Goal: Check status: Check status

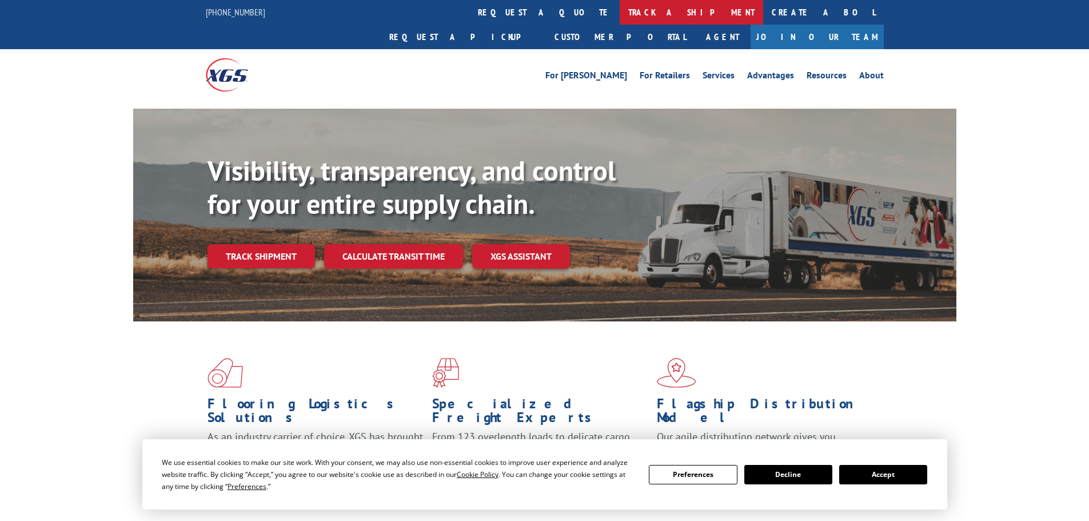
click at [620, 5] on link "track a shipment" at bounding box center [691, 12] width 143 height 25
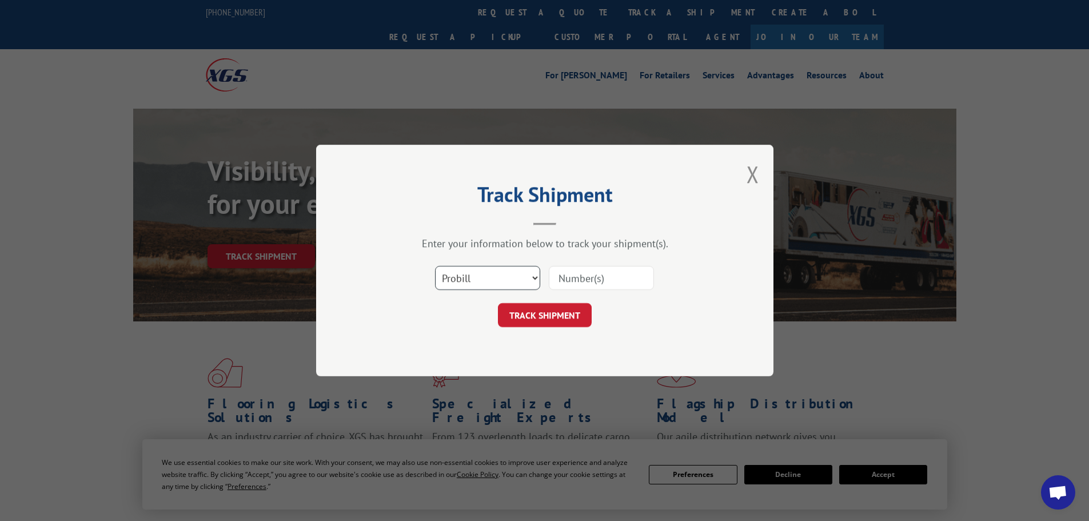
click at [466, 276] on select "Select category... Probill BOL PO" at bounding box center [487, 278] width 105 height 24
select select "bol"
click at [435, 266] on select "Select category... Probill BOL PO" at bounding box center [487, 278] width 105 height 24
click at [568, 278] on input at bounding box center [601, 278] width 105 height 24
type input "5509649"
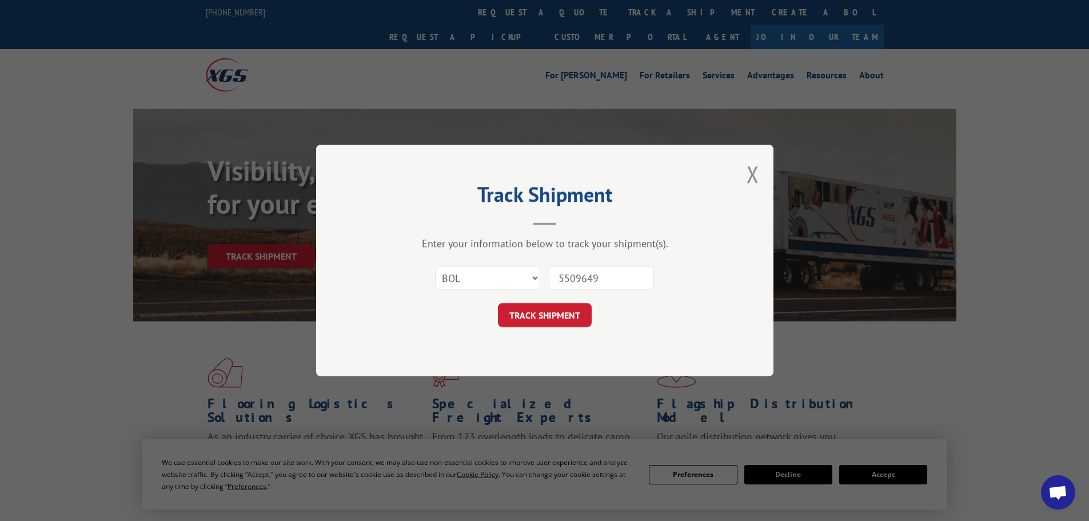
click button "TRACK SHIPMENT" at bounding box center [545, 315] width 94 height 24
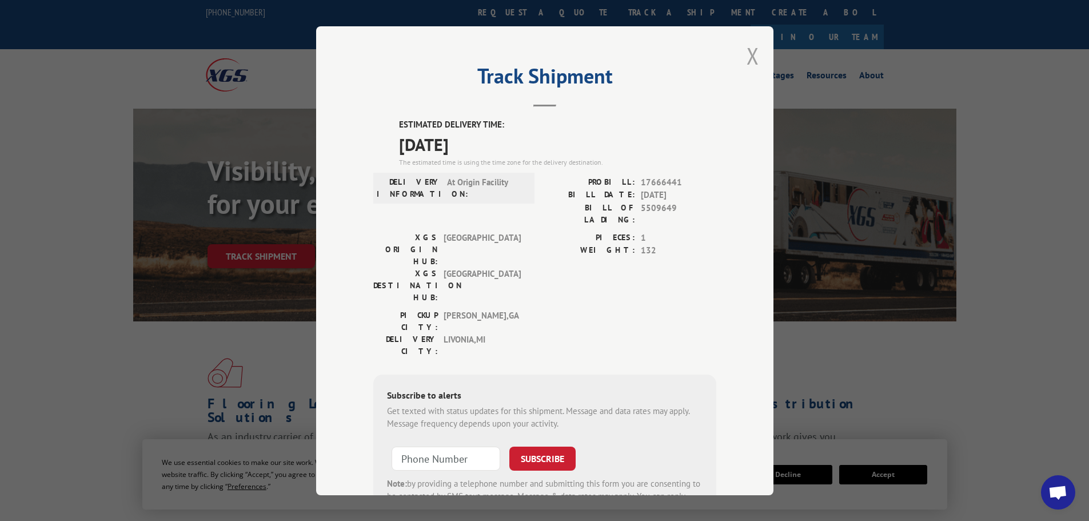
click at [748, 54] on button "Close modal" at bounding box center [752, 56] width 13 height 30
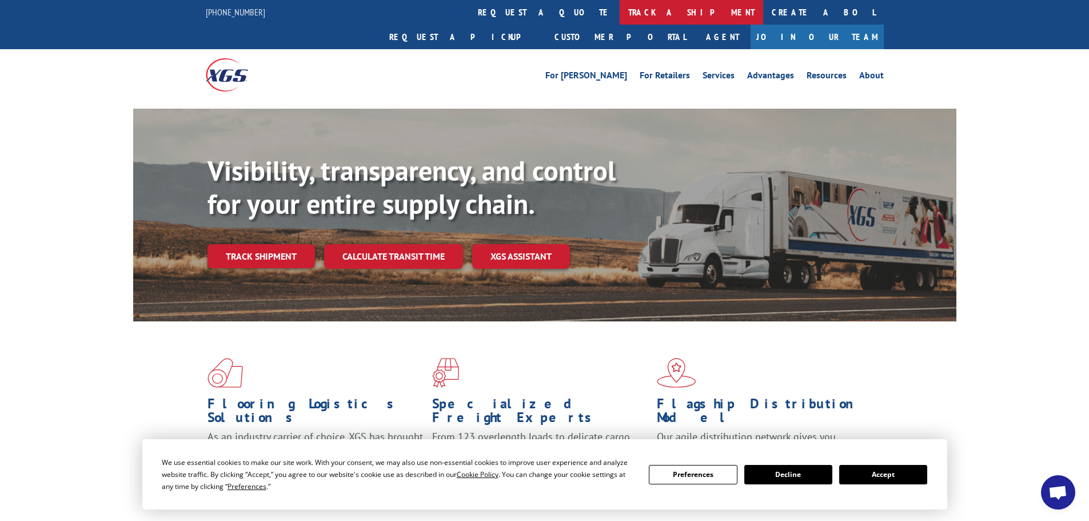
click at [620, 12] on link "track a shipment" at bounding box center [691, 12] width 143 height 25
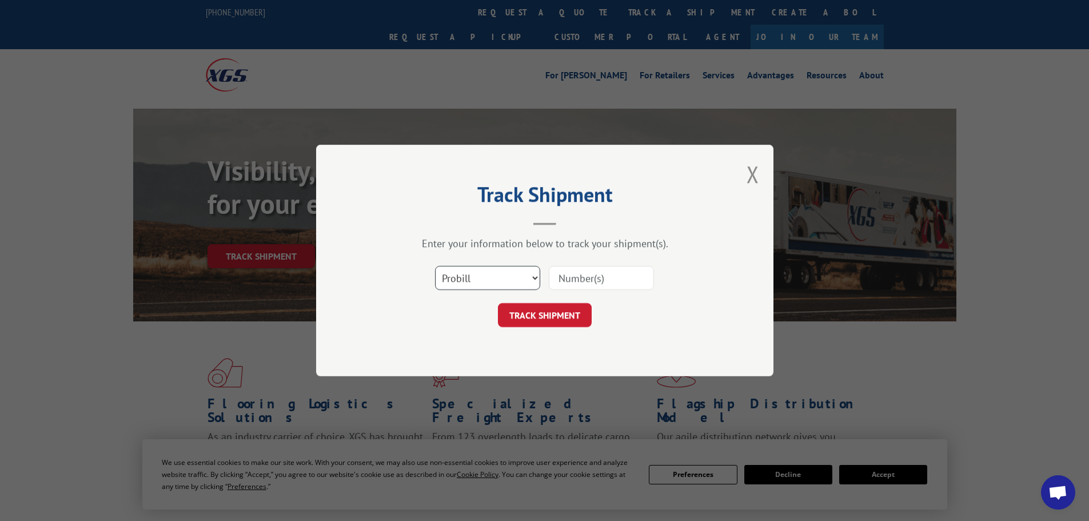
click at [507, 282] on select "Select category... Probill BOL PO" at bounding box center [487, 278] width 105 height 24
select select "bol"
click at [435, 266] on select "Select category... Probill BOL PO" at bounding box center [487, 278] width 105 height 24
click at [570, 285] on input at bounding box center [601, 278] width 105 height 24
type input "5410767"
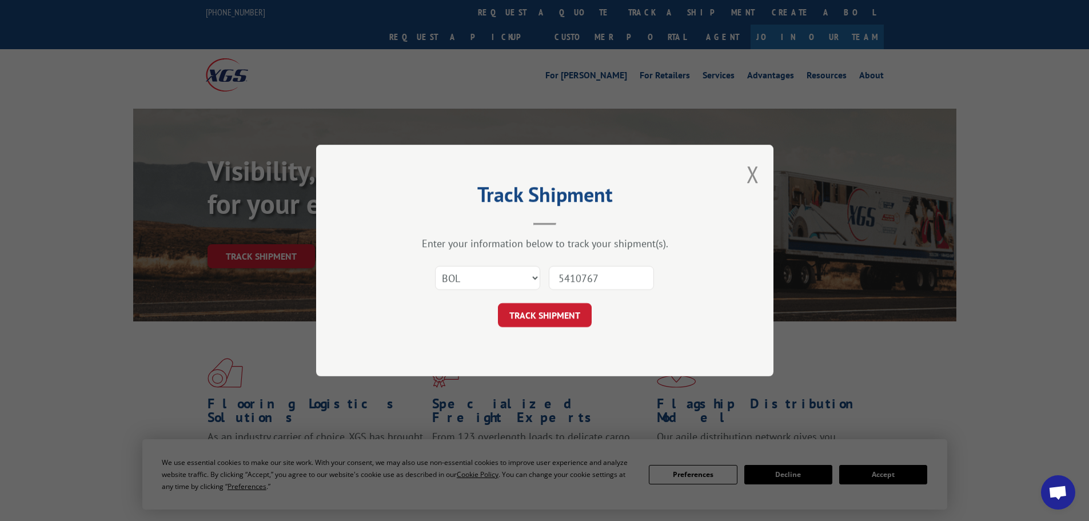
click button "TRACK SHIPMENT" at bounding box center [545, 315] width 94 height 24
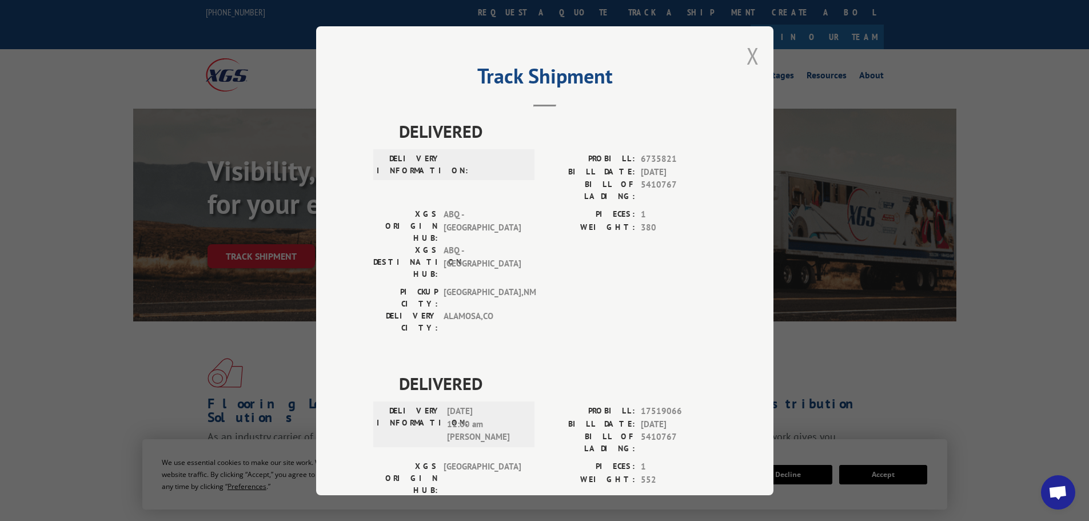
click at [746, 54] on button "Close modal" at bounding box center [752, 56] width 13 height 30
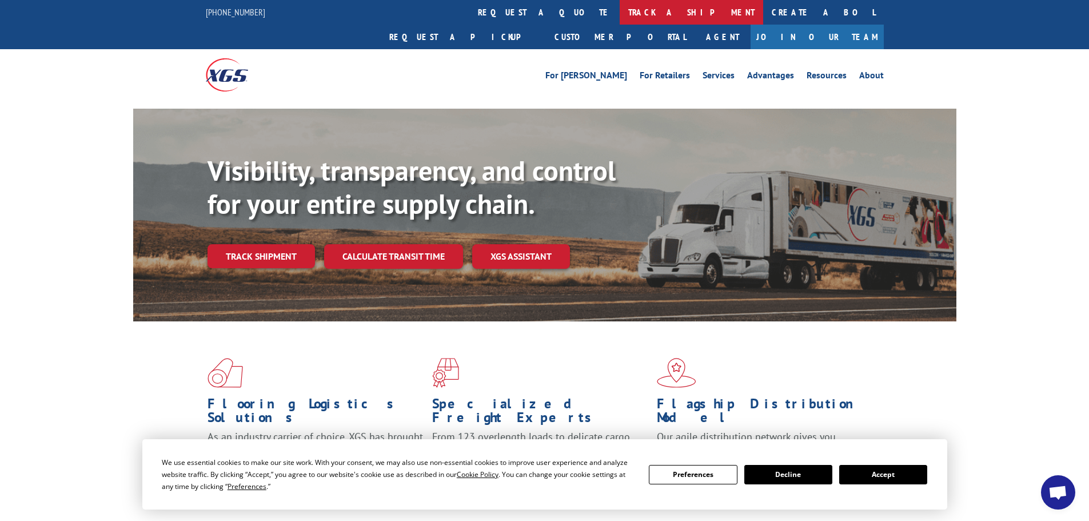
click at [620, 11] on link "track a shipment" at bounding box center [691, 12] width 143 height 25
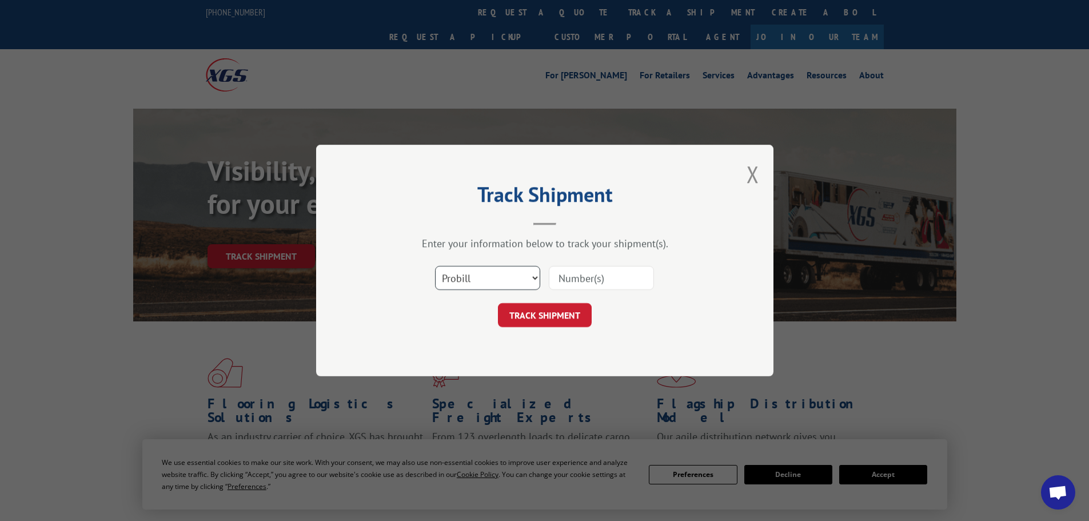
click at [486, 275] on select "Select category... Probill BOL PO" at bounding box center [487, 278] width 105 height 24
select select "bol"
click at [435, 266] on select "Select category... Probill BOL PO" at bounding box center [487, 278] width 105 height 24
click at [553, 273] on input at bounding box center [601, 278] width 105 height 24
type input "5410734"
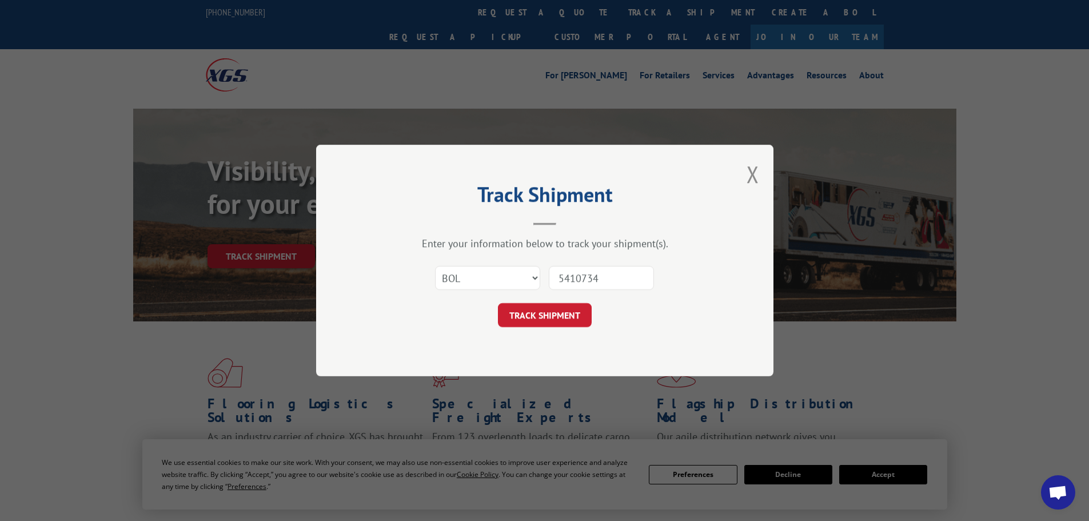
click at [498, 303] on button "TRACK SHIPMENT" at bounding box center [545, 315] width 94 height 24
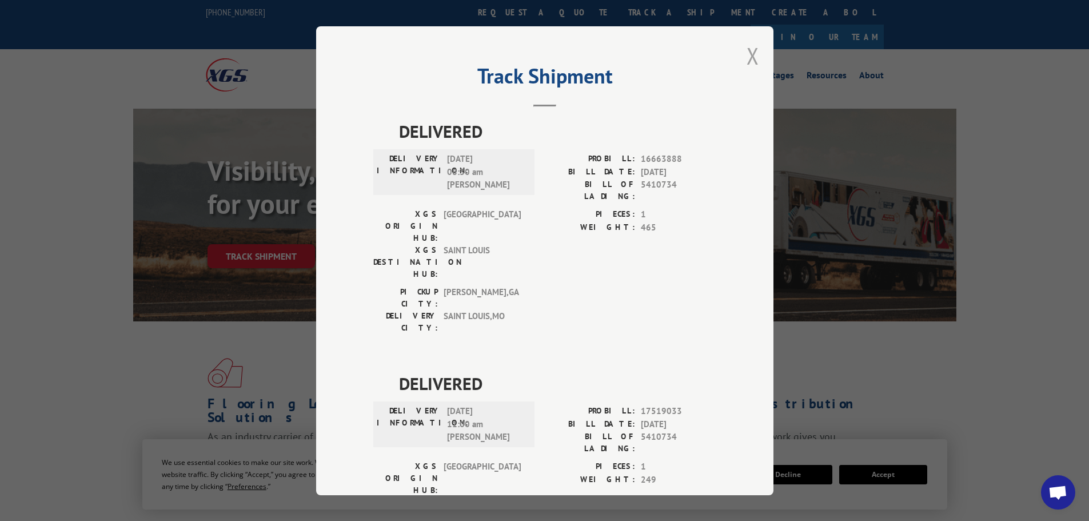
click at [750, 52] on button "Close modal" at bounding box center [752, 56] width 13 height 30
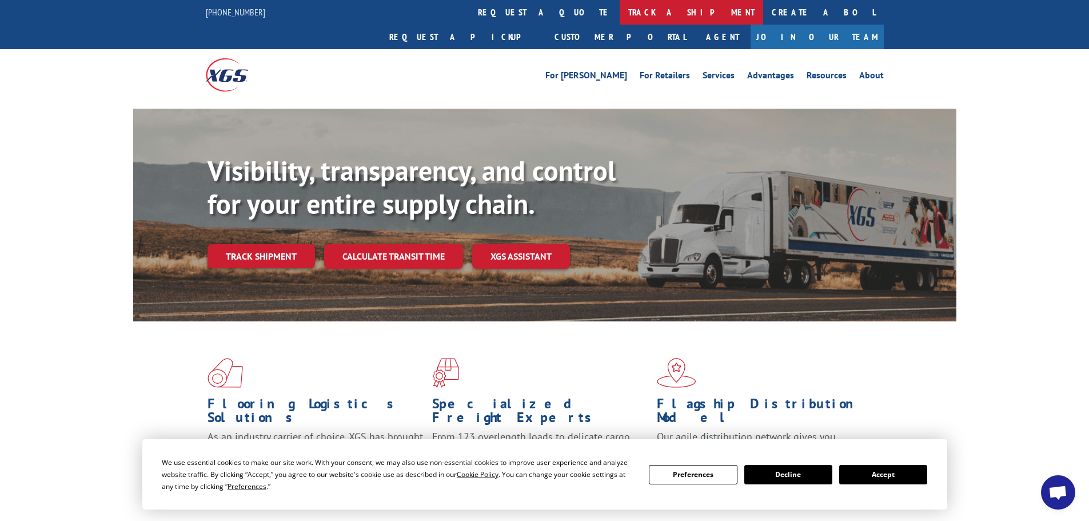
click at [620, 11] on link "track a shipment" at bounding box center [691, 12] width 143 height 25
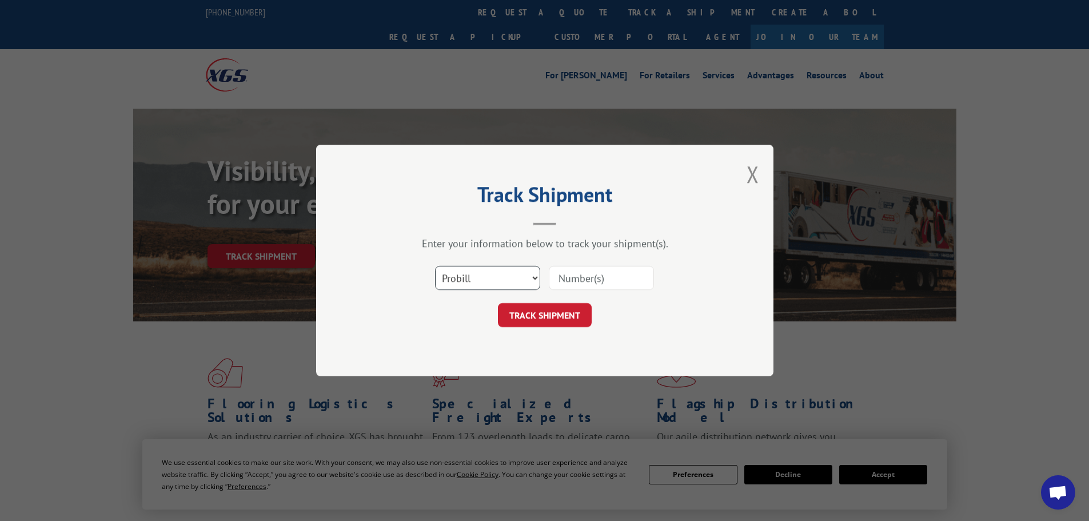
click at [528, 281] on select "Select category... Probill BOL PO" at bounding box center [487, 278] width 105 height 24
select select "bol"
click at [435, 266] on select "Select category... Probill BOL PO" at bounding box center [487, 278] width 105 height 24
click at [588, 278] on input at bounding box center [601, 278] width 105 height 24
type input "7024357"
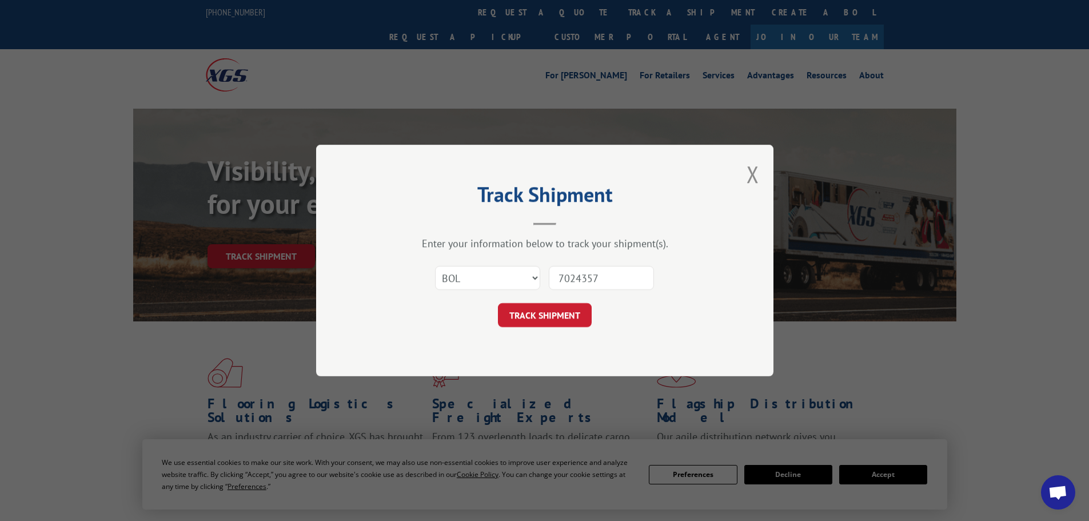
click at [498, 303] on button "TRACK SHIPMENT" at bounding box center [545, 315] width 94 height 24
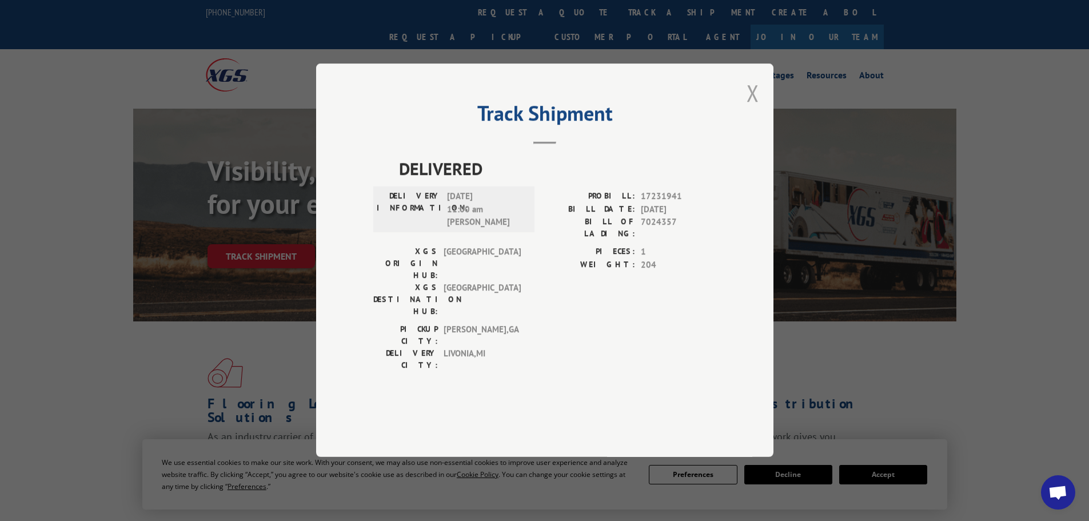
drag, startPoint x: 753, startPoint y: 123, endPoint x: 632, endPoint y: 85, distance: 127.6
click at [751, 108] on button "Close modal" at bounding box center [752, 93] width 13 height 30
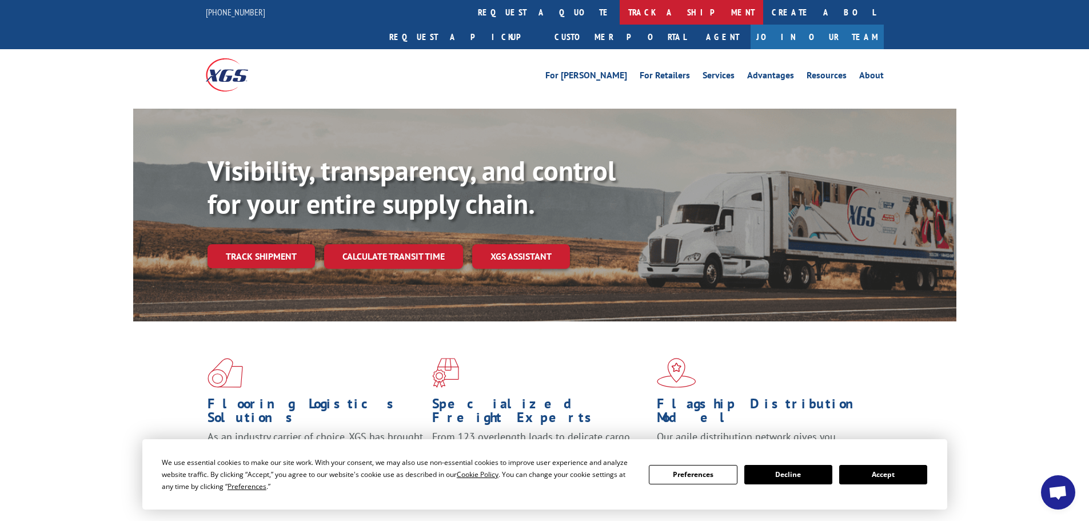
click at [620, 18] on link "track a shipment" at bounding box center [691, 12] width 143 height 25
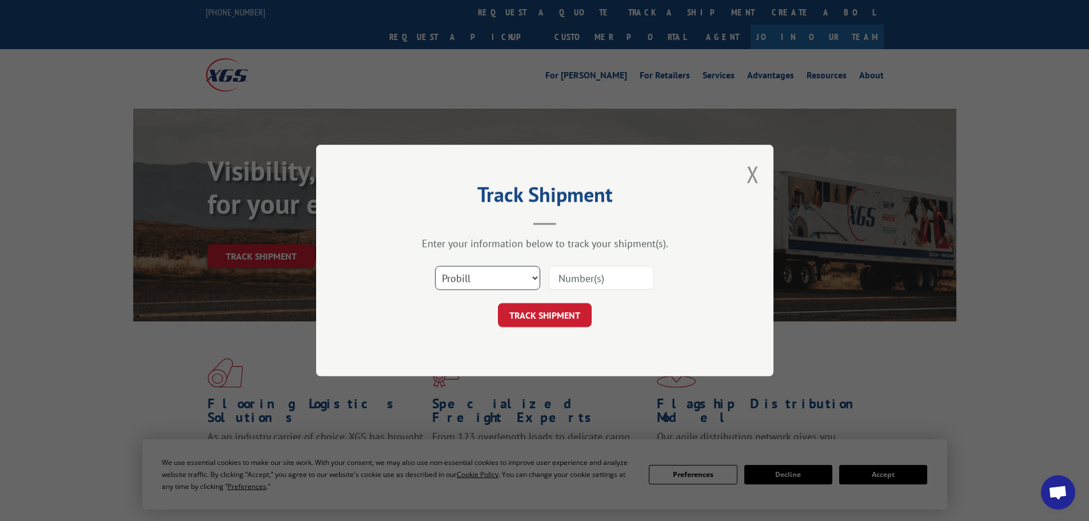
click at [491, 286] on select "Select category... Probill BOL PO" at bounding box center [487, 278] width 105 height 24
select select "bol"
click at [435, 266] on select "Select category... Probill BOL PO" at bounding box center [487, 278] width 105 height 24
click at [574, 273] on input at bounding box center [601, 278] width 105 height 24
type input "7027748"
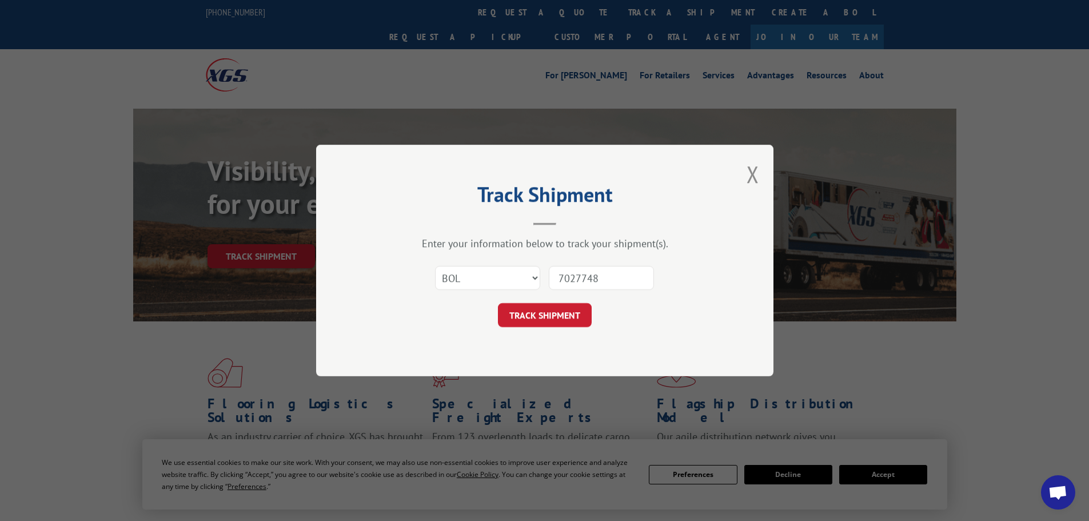
click button "TRACK SHIPMENT" at bounding box center [545, 315] width 94 height 24
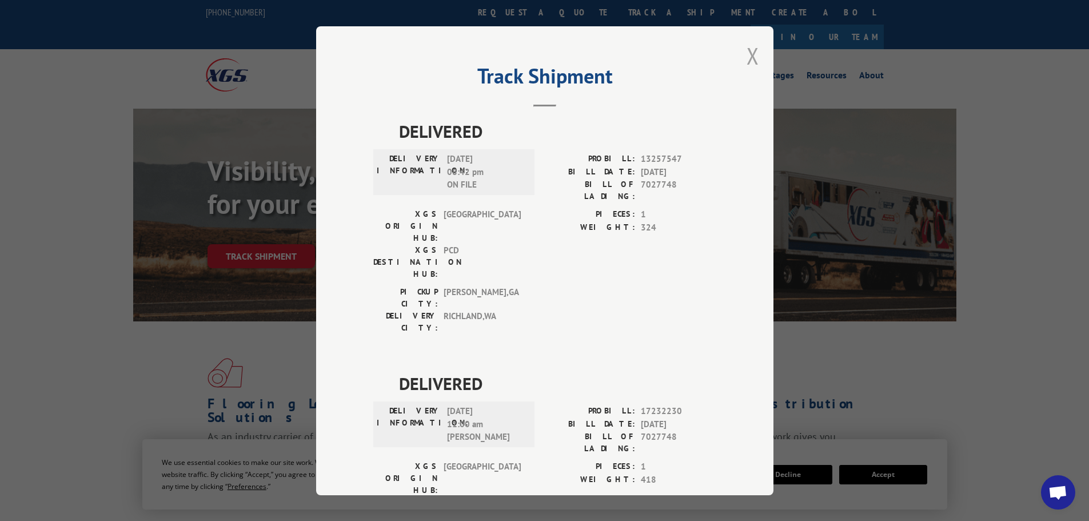
click at [746, 53] on button "Close modal" at bounding box center [752, 56] width 13 height 30
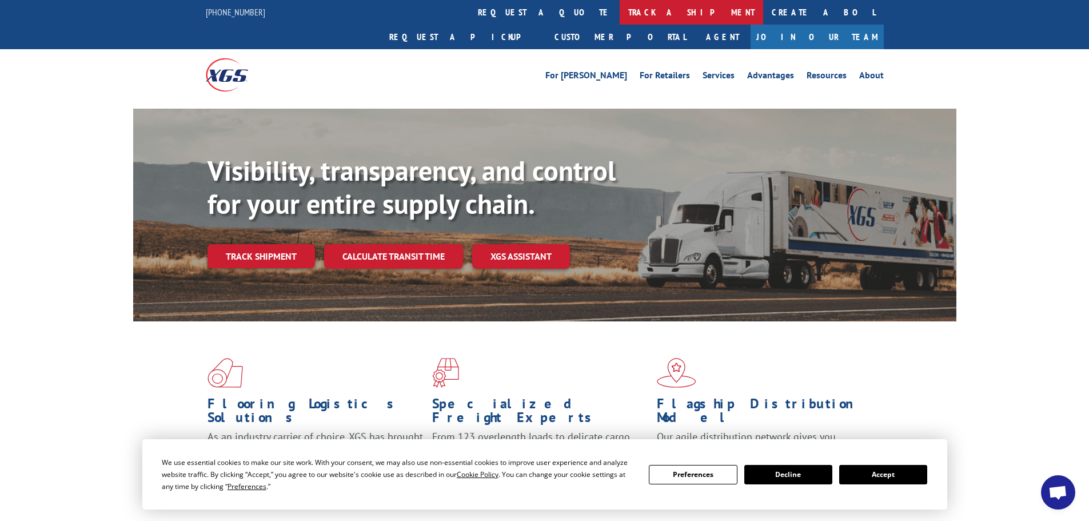
click at [620, 13] on link "track a shipment" at bounding box center [691, 12] width 143 height 25
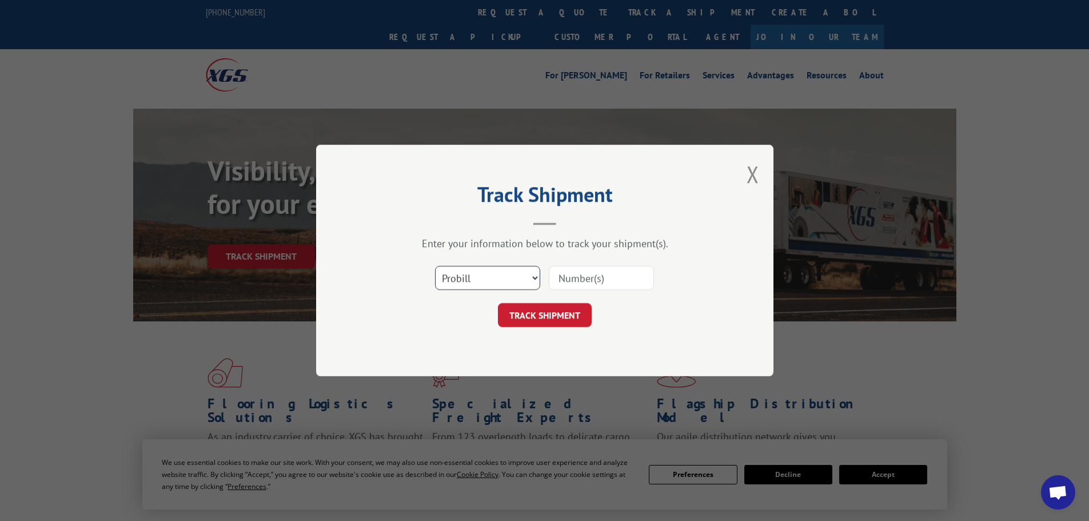
click at [506, 273] on select "Select category... Probill BOL PO" at bounding box center [487, 278] width 105 height 24
select select "bol"
click at [435, 266] on select "Select category... Probill BOL PO" at bounding box center [487, 278] width 105 height 24
click at [574, 275] on input at bounding box center [601, 278] width 105 height 24
type input "549926"
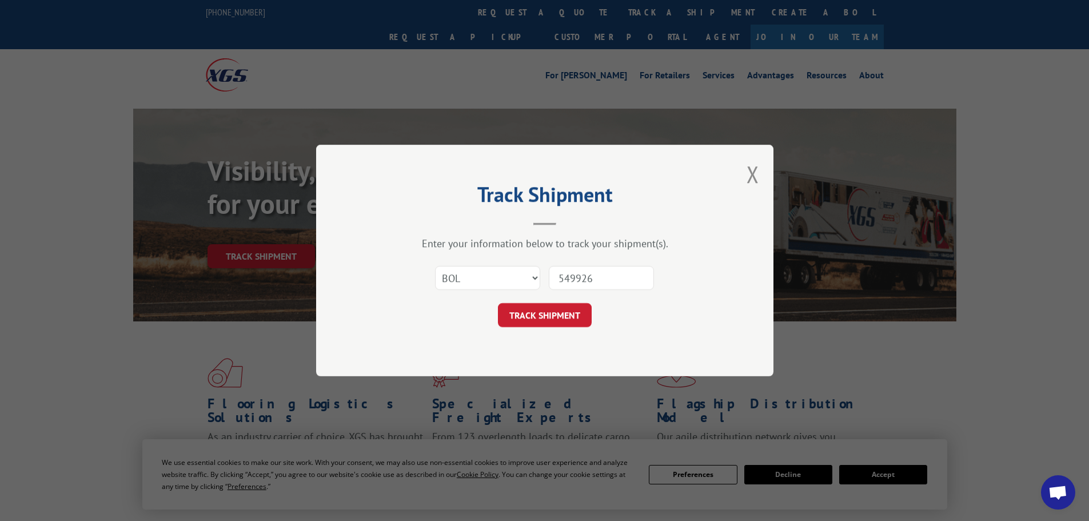
click button "TRACK SHIPMENT" at bounding box center [545, 315] width 94 height 24
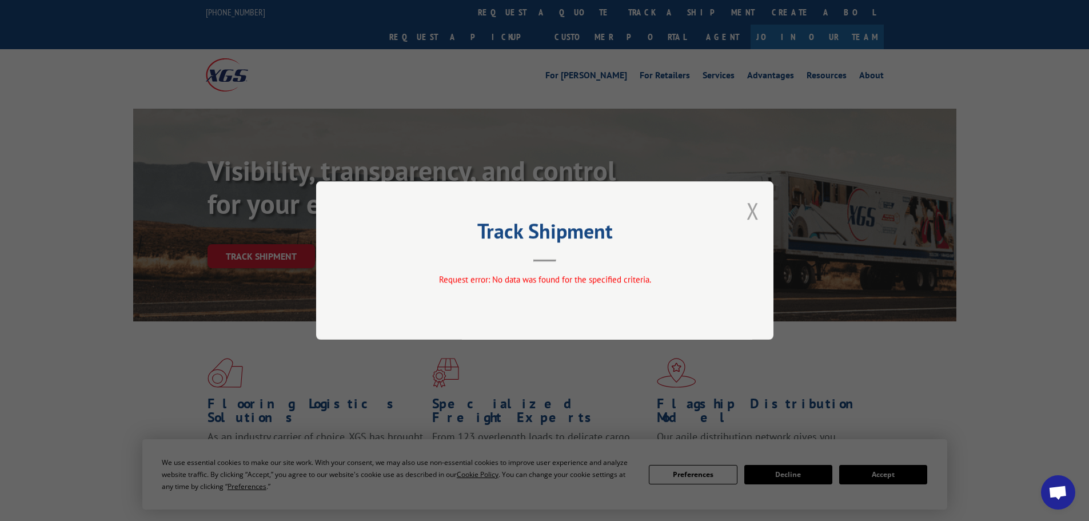
click at [751, 210] on button "Close modal" at bounding box center [752, 210] width 13 height 30
